Goal: Transaction & Acquisition: Purchase product/service

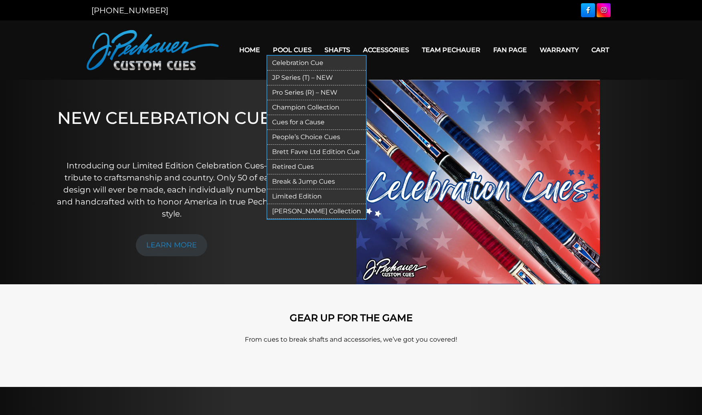
click at [297, 77] on link "JP Series (T) – NEW" at bounding box center [316, 78] width 99 height 15
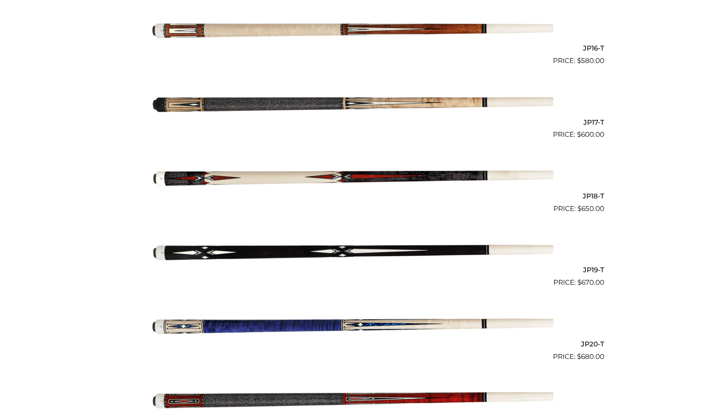
scroll to position [1376, 0]
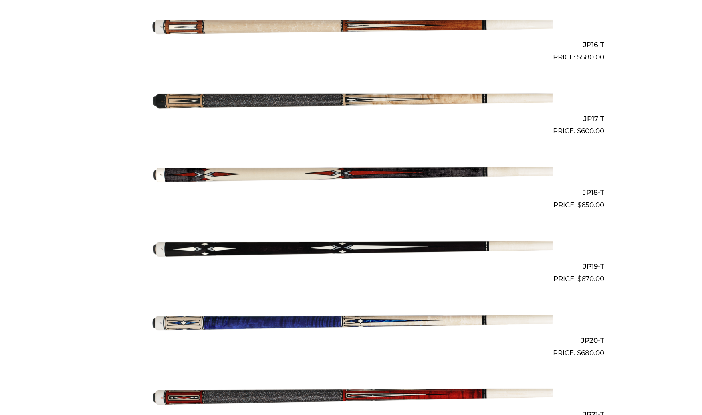
click at [362, 320] on img at bounding box center [351, 320] width 405 height 67
